Goal: Task Accomplishment & Management: Manage account settings

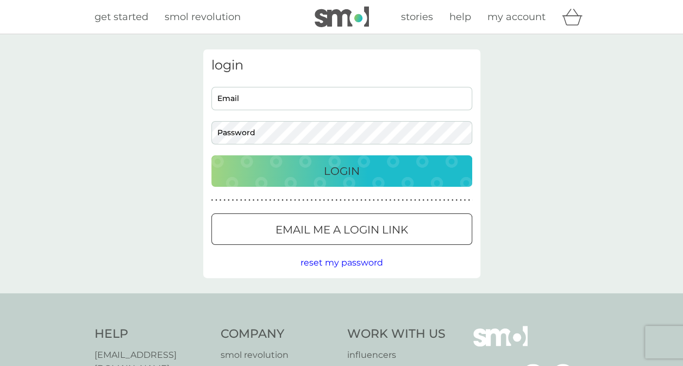
click at [366, 100] on input "Email" at bounding box center [341, 98] width 261 height 23
type input "[EMAIL_ADDRESS][DOMAIN_NAME]"
click at [211, 155] on button "Login" at bounding box center [341, 171] width 261 height 32
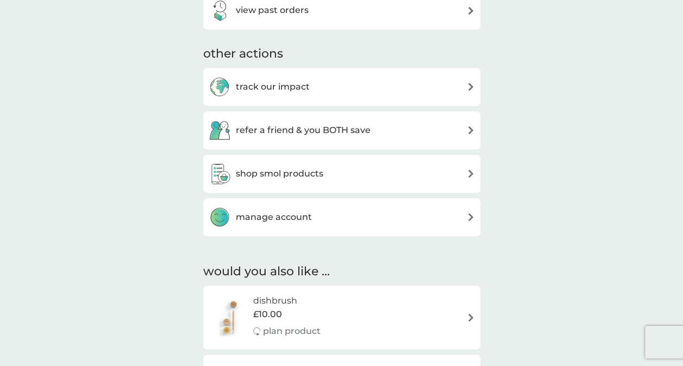
scroll to position [543, 0]
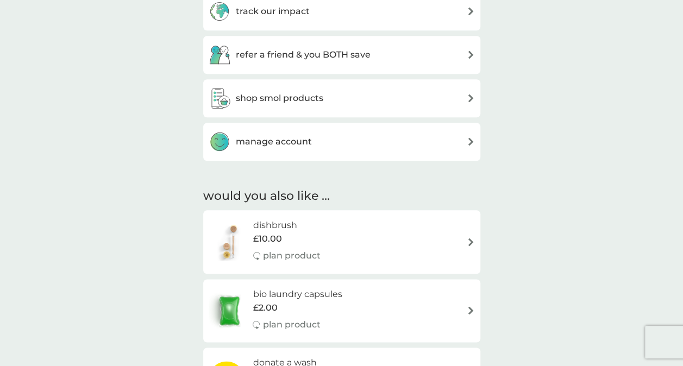
click at [410, 142] on div "manage account" at bounding box center [342, 142] width 266 height 22
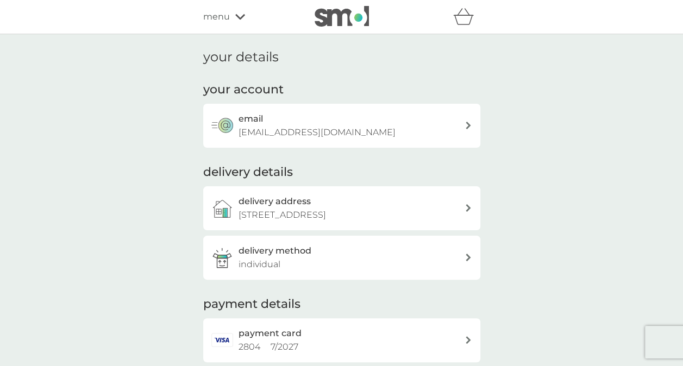
click at [437, 204] on div "delivery address 39 Wolsey Road, Oxford, OX2 7TA" at bounding box center [352, 209] width 226 height 28
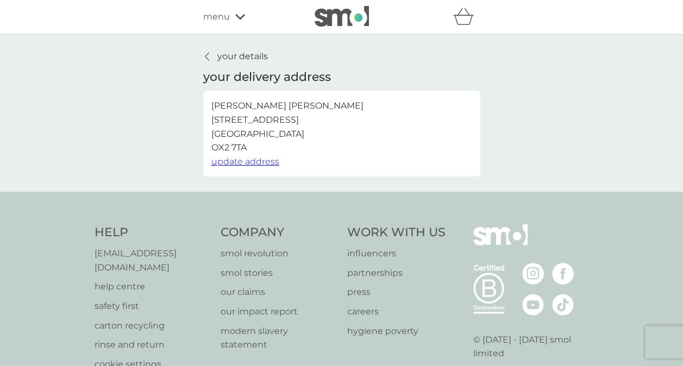
click at [269, 161] on span "update address" at bounding box center [245, 161] width 68 height 10
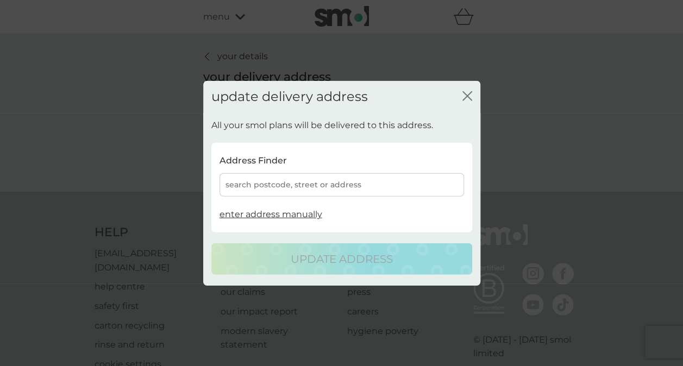
click at [288, 181] on div "search postcode, street or address" at bounding box center [342, 184] width 245 height 23
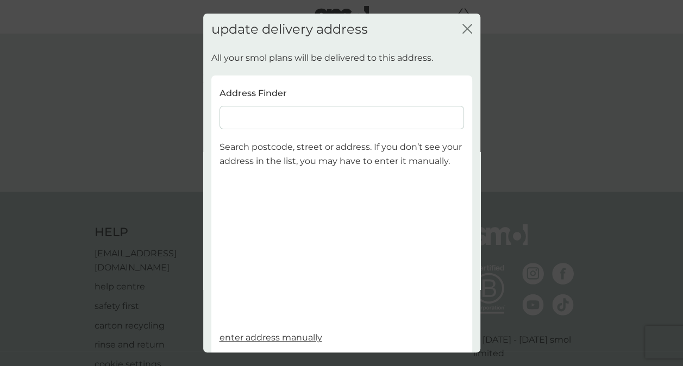
scroll to position [70, 0]
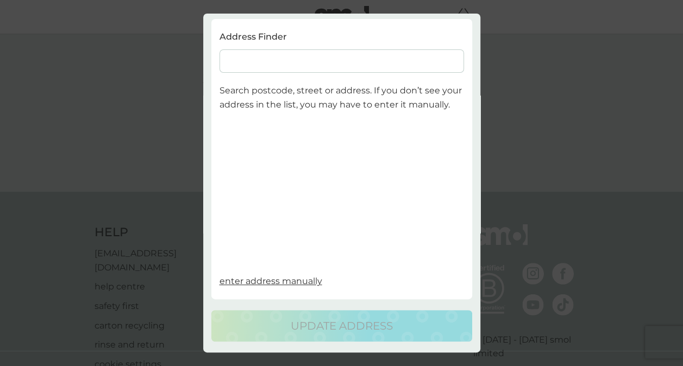
click at [318, 52] on input at bounding box center [342, 60] width 245 height 23
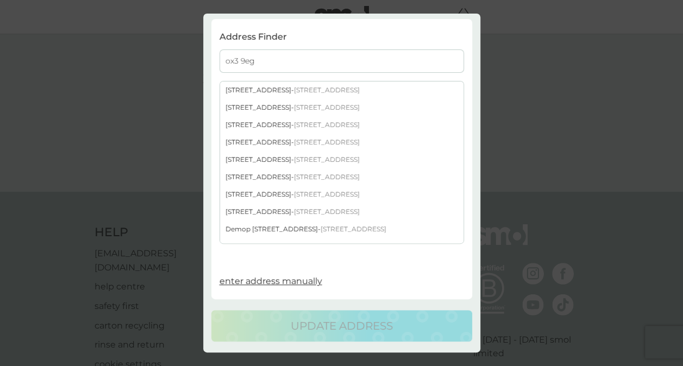
type input "ox3 9eg"
click at [259, 203] on div "236 London Road - Headington Oxford OX3 9EG" at bounding box center [341, 211] width 243 height 17
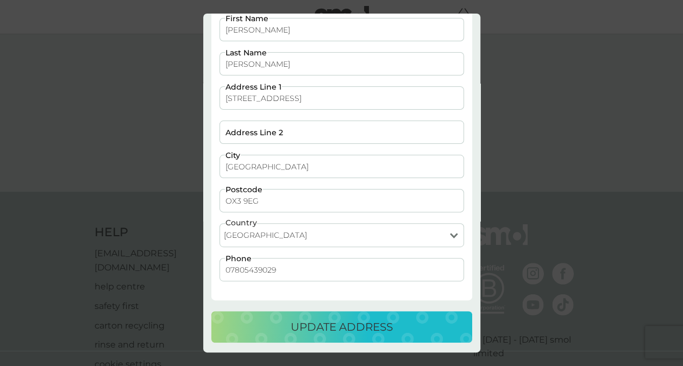
click at [270, 319] on div "update address" at bounding box center [341, 326] width 239 height 17
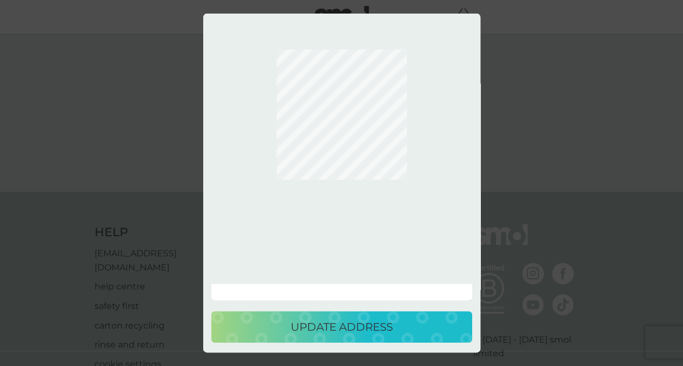
scroll to position [0, 0]
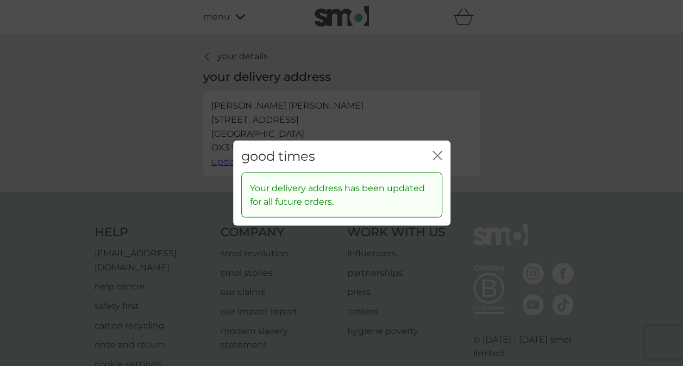
click at [439, 157] on icon "close" at bounding box center [438, 156] width 10 height 10
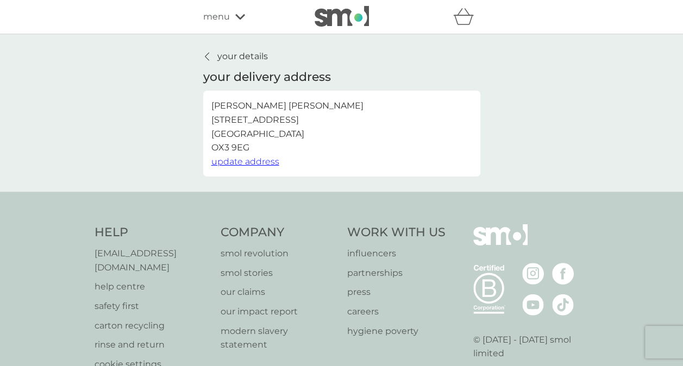
click at [208, 58] on icon at bounding box center [207, 56] width 4 height 9
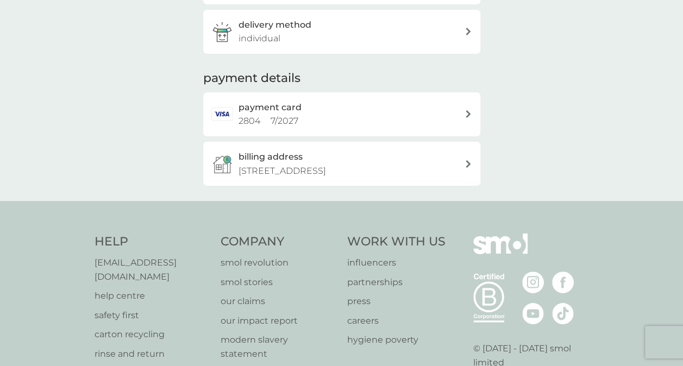
scroll to position [163, 0]
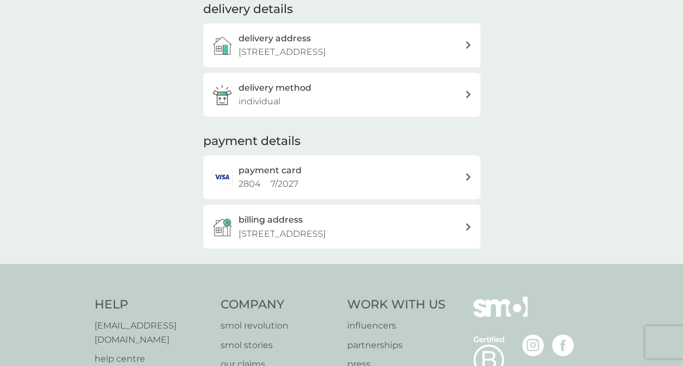
click at [426, 96] on div "delivery method individual" at bounding box center [352, 95] width 226 height 28
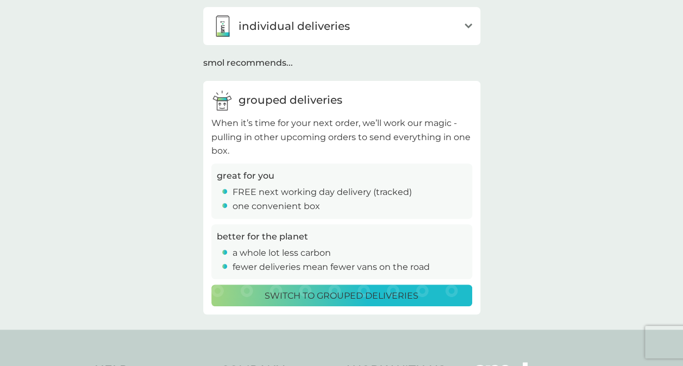
scroll to position [109, 0]
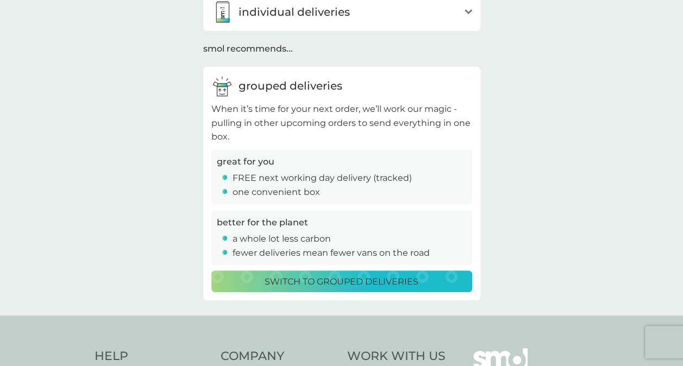
click at [380, 281] on p "Switch to grouped deliveries" at bounding box center [342, 282] width 154 height 14
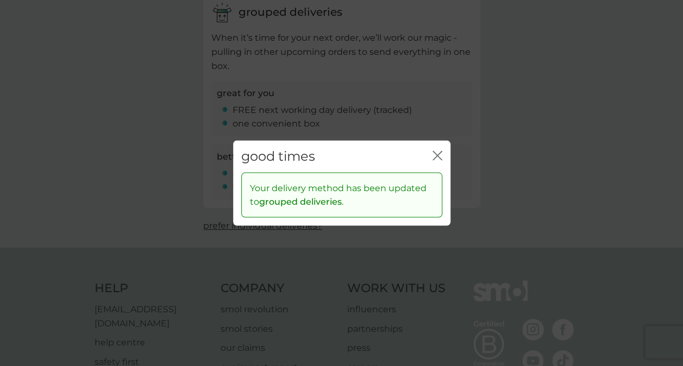
click at [438, 156] on icon "close" at bounding box center [439, 156] width 4 height 9
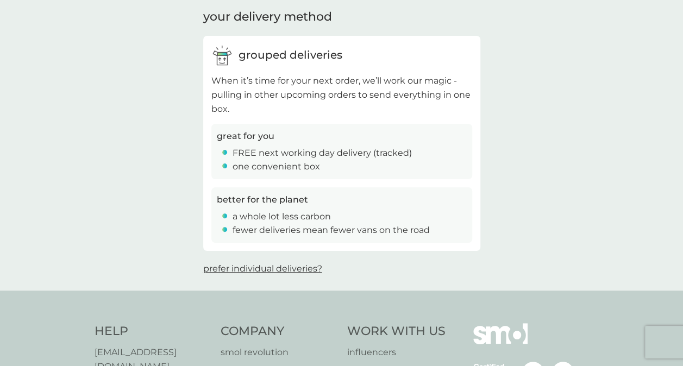
scroll to position [0, 0]
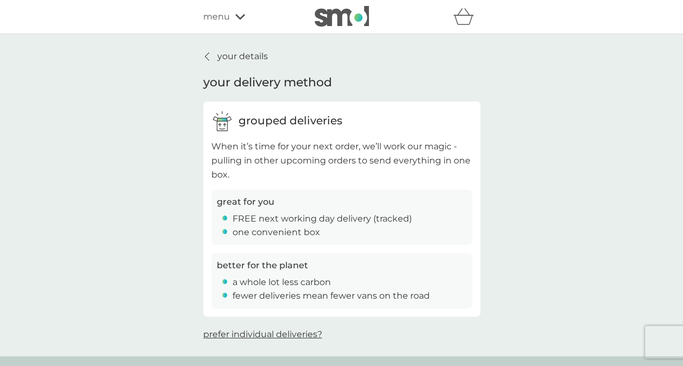
click at [213, 49] on div "your details your delivery method grouped deliveries When it’s time for your ne…" at bounding box center [341, 195] width 683 height 322
click at [209, 58] on div at bounding box center [208, 56] width 8 height 9
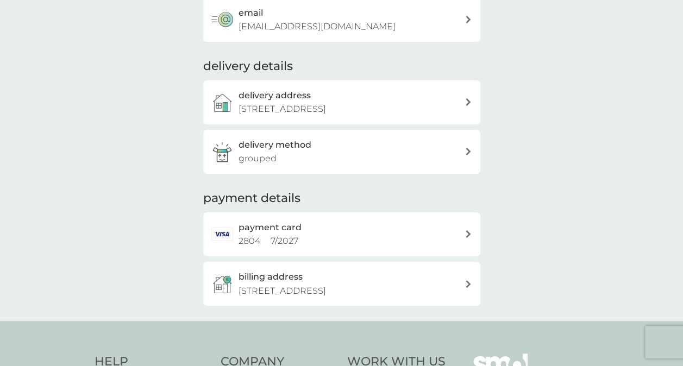
scroll to position [109, 0]
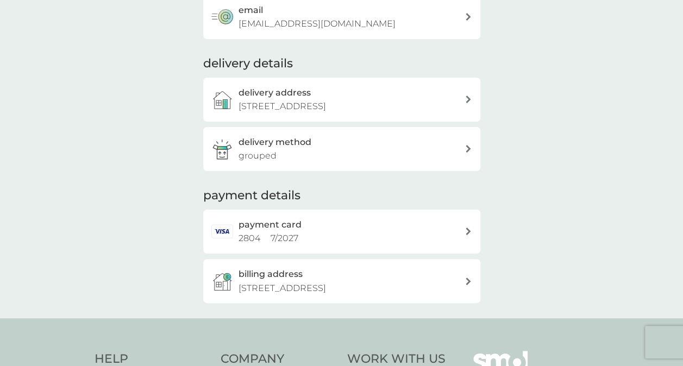
click at [448, 286] on div "billing address 39 Wolsey Road, Oxford, OX2 7TA" at bounding box center [352, 281] width 226 height 28
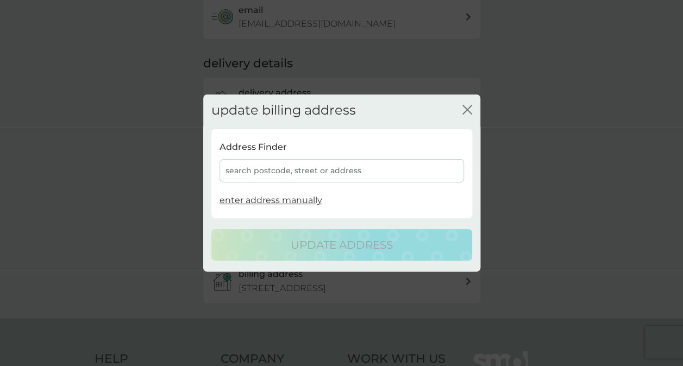
click at [293, 161] on div "search postcode, street or address" at bounding box center [342, 170] width 245 height 23
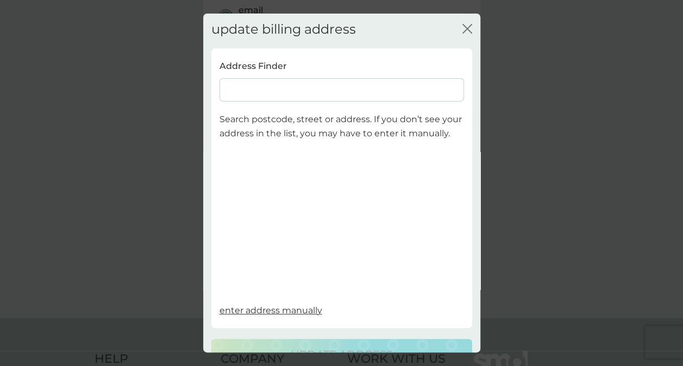
click at [306, 92] on input at bounding box center [342, 89] width 245 height 23
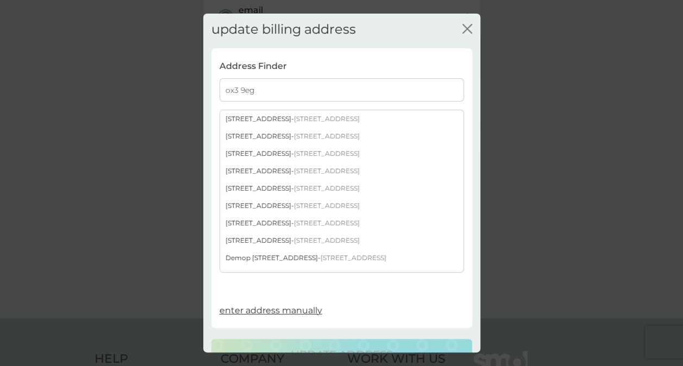
type input "ox3 9eg"
click at [240, 239] on div "236 London Road - Headington Oxford OX3 9EG" at bounding box center [341, 240] width 243 height 17
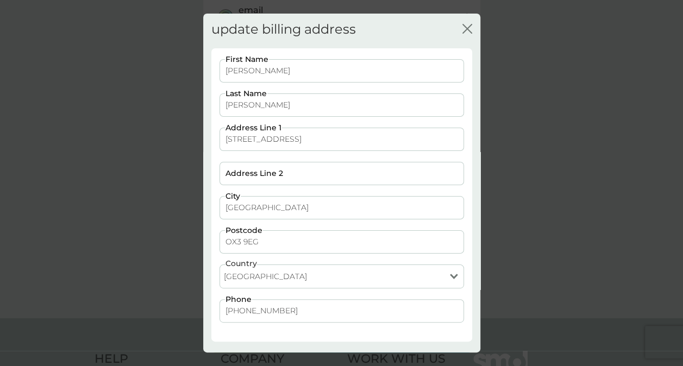
scroll to position [41, 0]
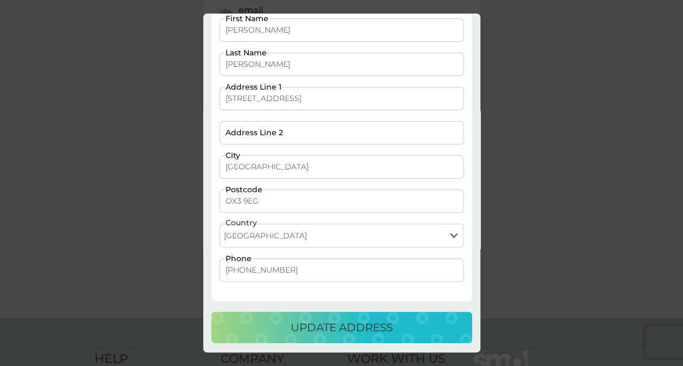
click at [349, 321] on p "update address" at bounding box center [342, 327] width 102 height 17
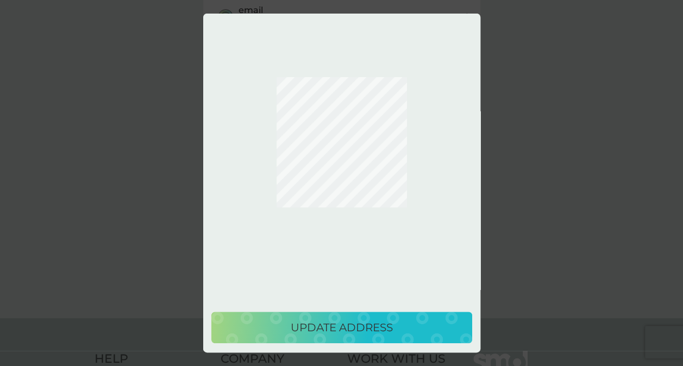
scroll to position [0, 0]
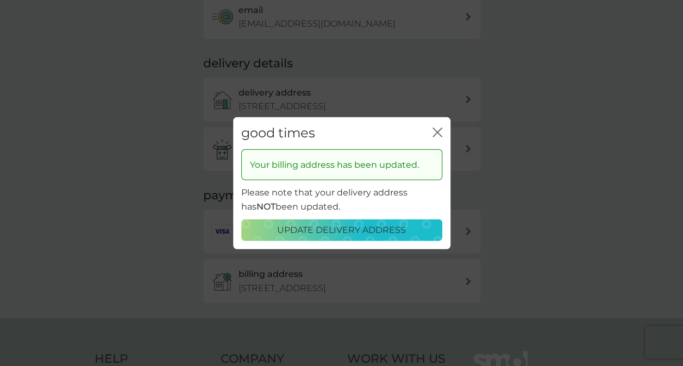
click at [441, 129] on icon "close" at bounding box center [439, 132] width 4 height 9
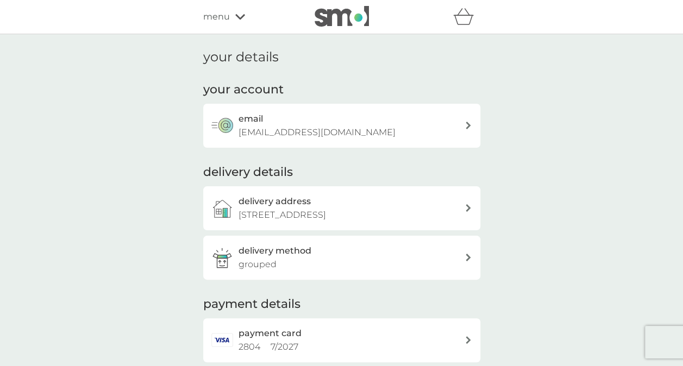
click at [228, 15] on span "menu" at bounding box center [216, 17] width 27 height 14
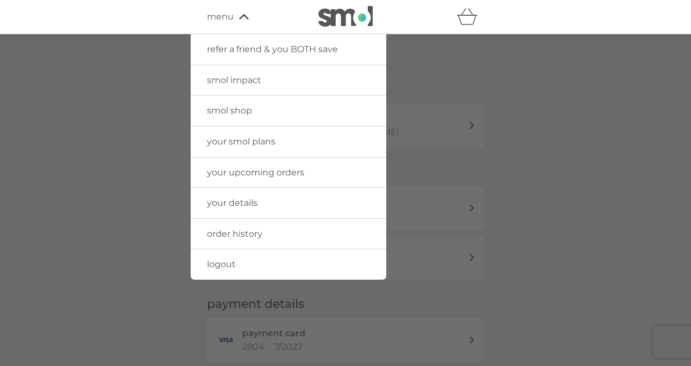
click at [233, 142] on span "your smol plans" at bounding box center [241, 141] width 68 height 10
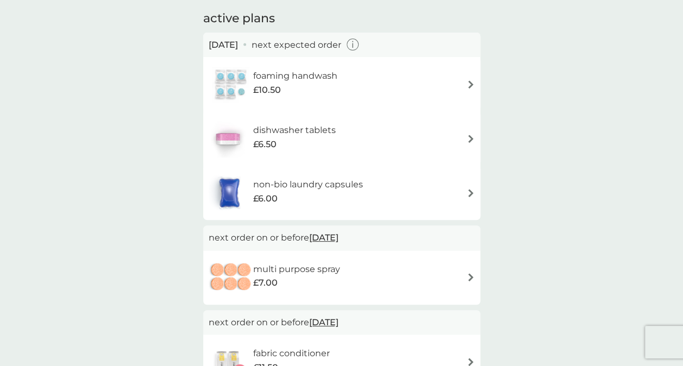
scroll to position [54, 0]
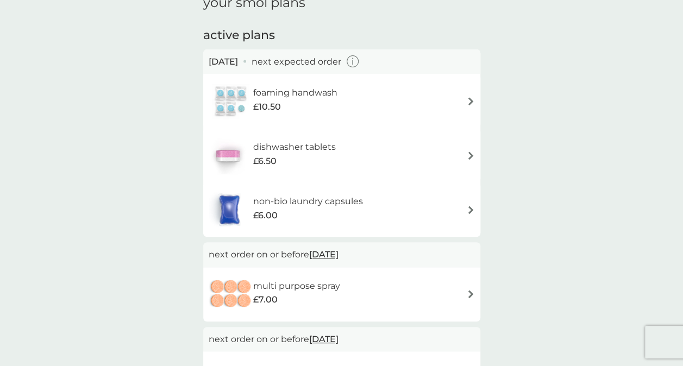
click at [359, 64] on icon "button" at bounding box center [353, 61] width 12 height 12
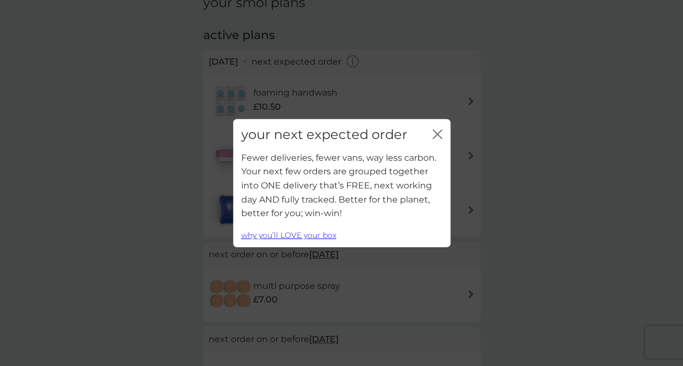
click at [433, 137] on icon "close" at bounding box center [438, 134] width 10 height 10
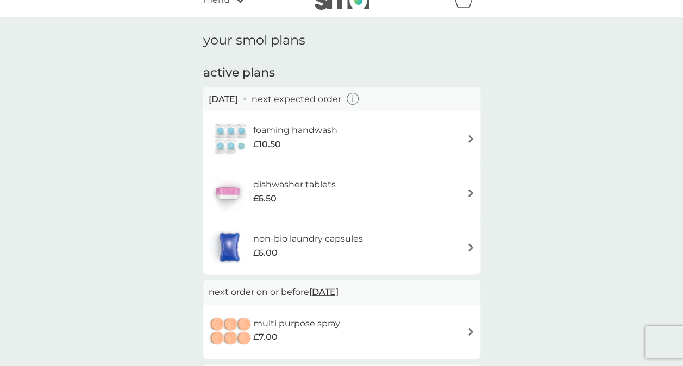
scroll to position [0, 0]
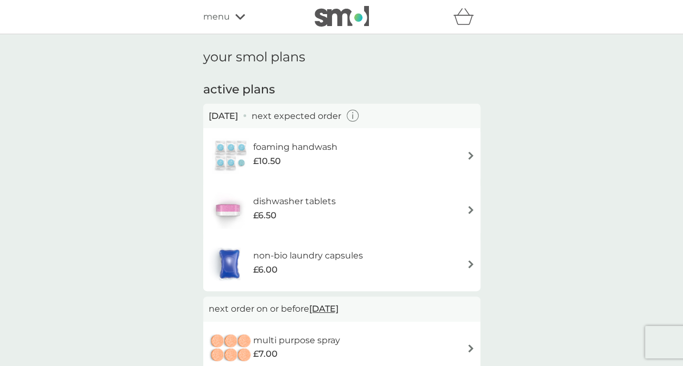
drag, startPoint x: 233, startPoint y: 17, endPoint x: 239, endPoint y: 28, distance: 13.1
click at [234, 17] on div "menu" at bounding box center [249, 17] width 92 height 14
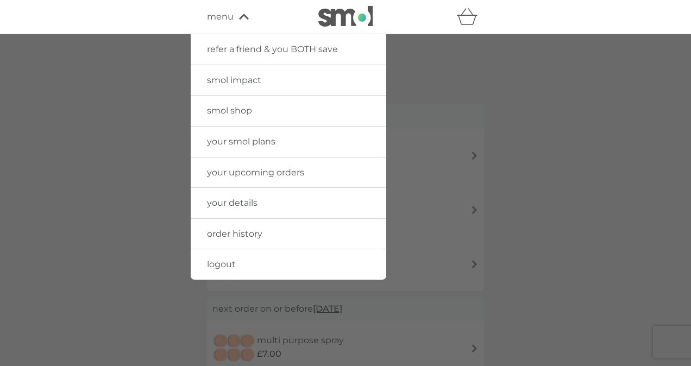
click at [247, 201] on span "your details" at bounding box center [232, 203] width 51 height 10
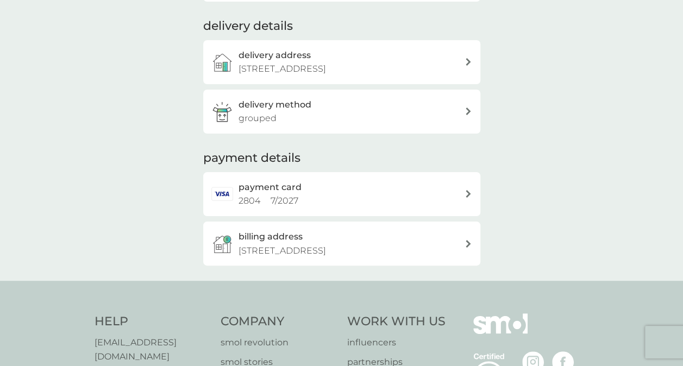
scroll to position [163, 0]
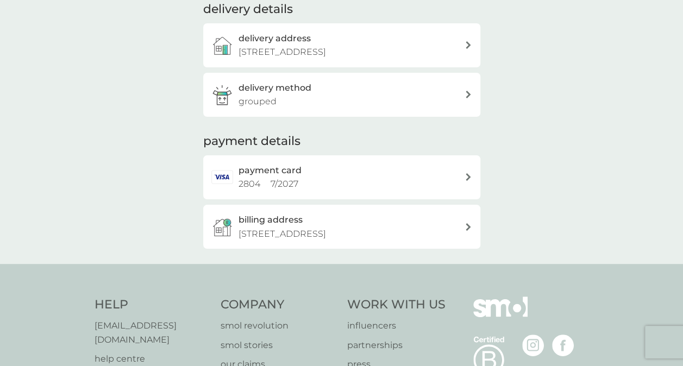
click at [453, 103] on div "delivery method grouped" at bounding box center [352, 95] width 226 height 28
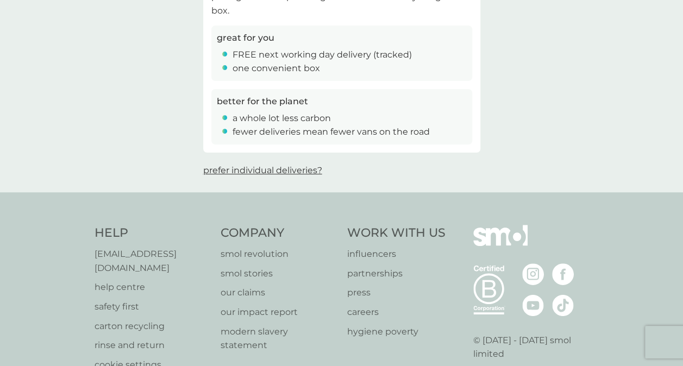
scroll to position [217, 0]
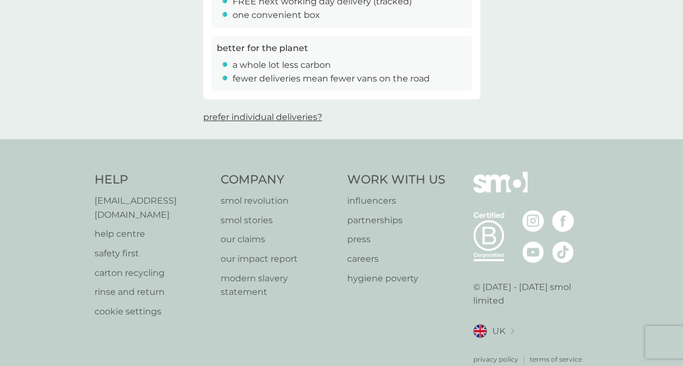
click at [281, 117] on span "prefer individual deliveries?" at bounding box center [262, 117] width 119 height 10
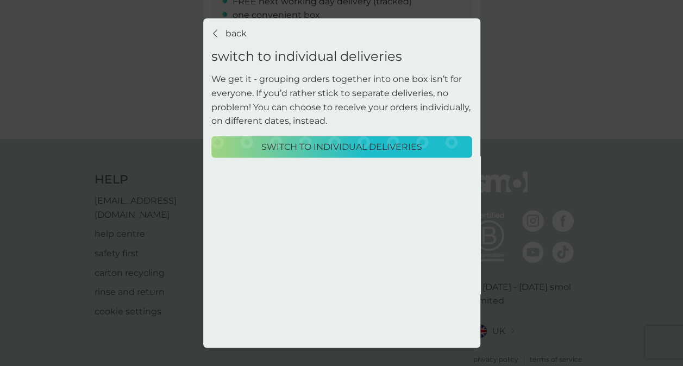
click at [315, 141] on p "Switch to individual deliveries" at bounding box center [341, 147] width 161 height 14
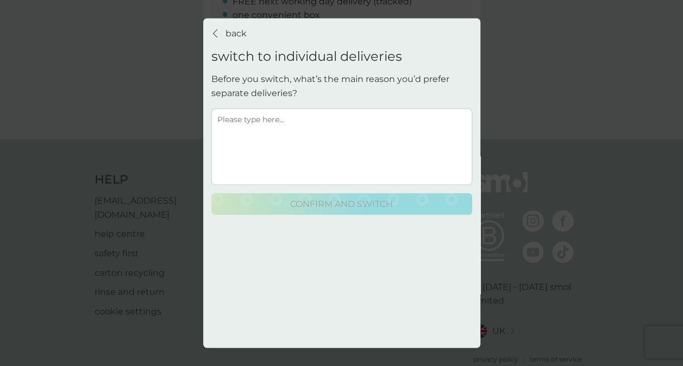
click at [313, 133] on textarea at bounding box center [341, 146] width 261 height 77
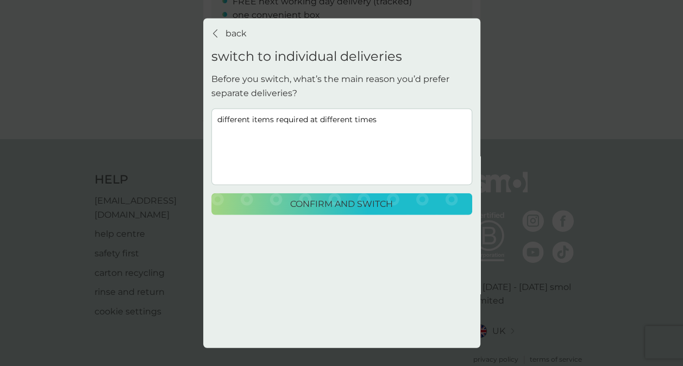
type textarea "different items required at different times"
click at [354, 189] on div "back back switch to individual deliveries Before you switch, what’s the main re…" at bounding box center [341, 121] width 261 height 189
click at [346, 203] on p "confirm and switch" at bounding box center [341, 204] width 103 height 14
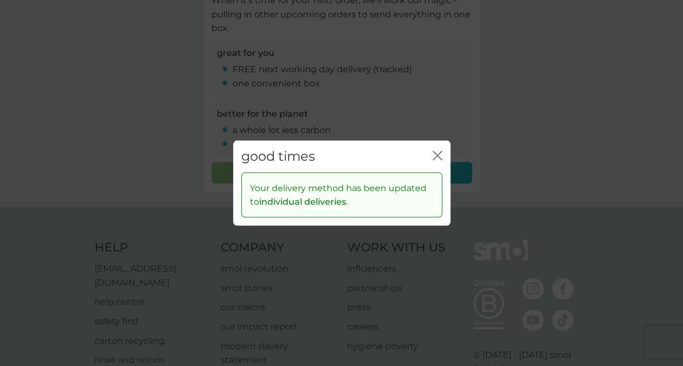
click at [434, 153] on icon "close" at bounding box center [435, 156] width 4 height 9
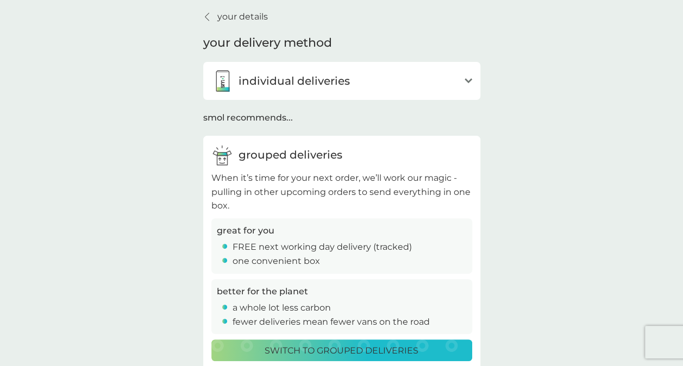
scroll to position [0, 0]
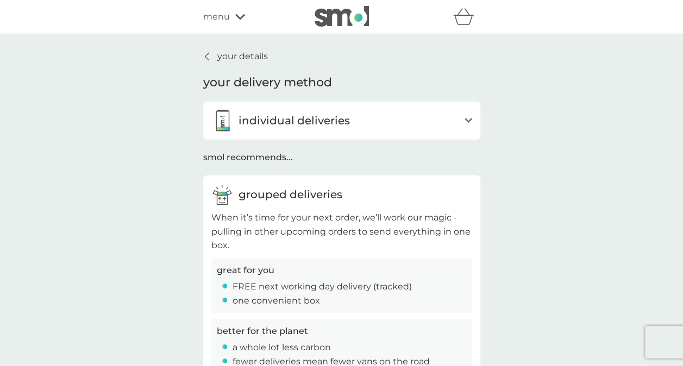
click at [228, 22] on span "menu" at bounding box center [216, 17] width 27 height 14
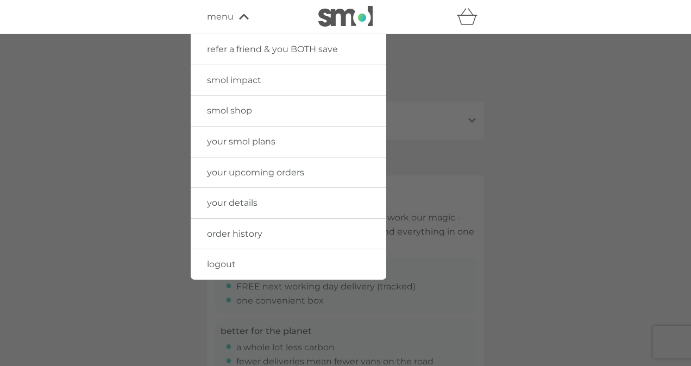
click at [252, 141] on span "your smol plans" at bounding box center [241, 141] width 68 height 10
